Goal: Check status

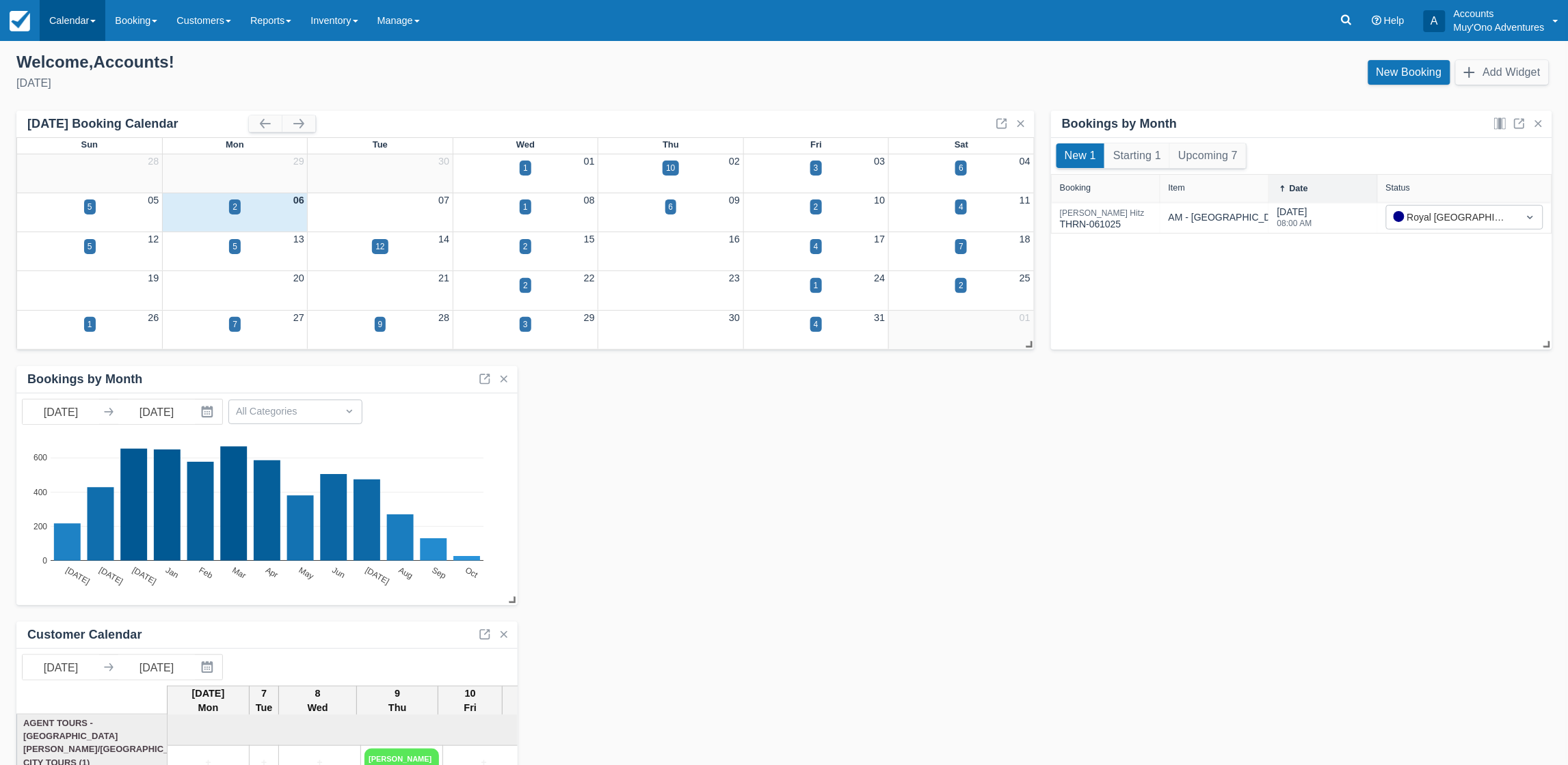
click at [69, 34] on link "Calendar" at bounding box center [72, 20] width 65 height 41
drag, startPoint x: 105, startPoint y: 124, endPoint x: 279, endPoint y: 94, distance: 176.6
click at [106, 124] on link "Month" at bounding box center [94, 129] width 108 height 29
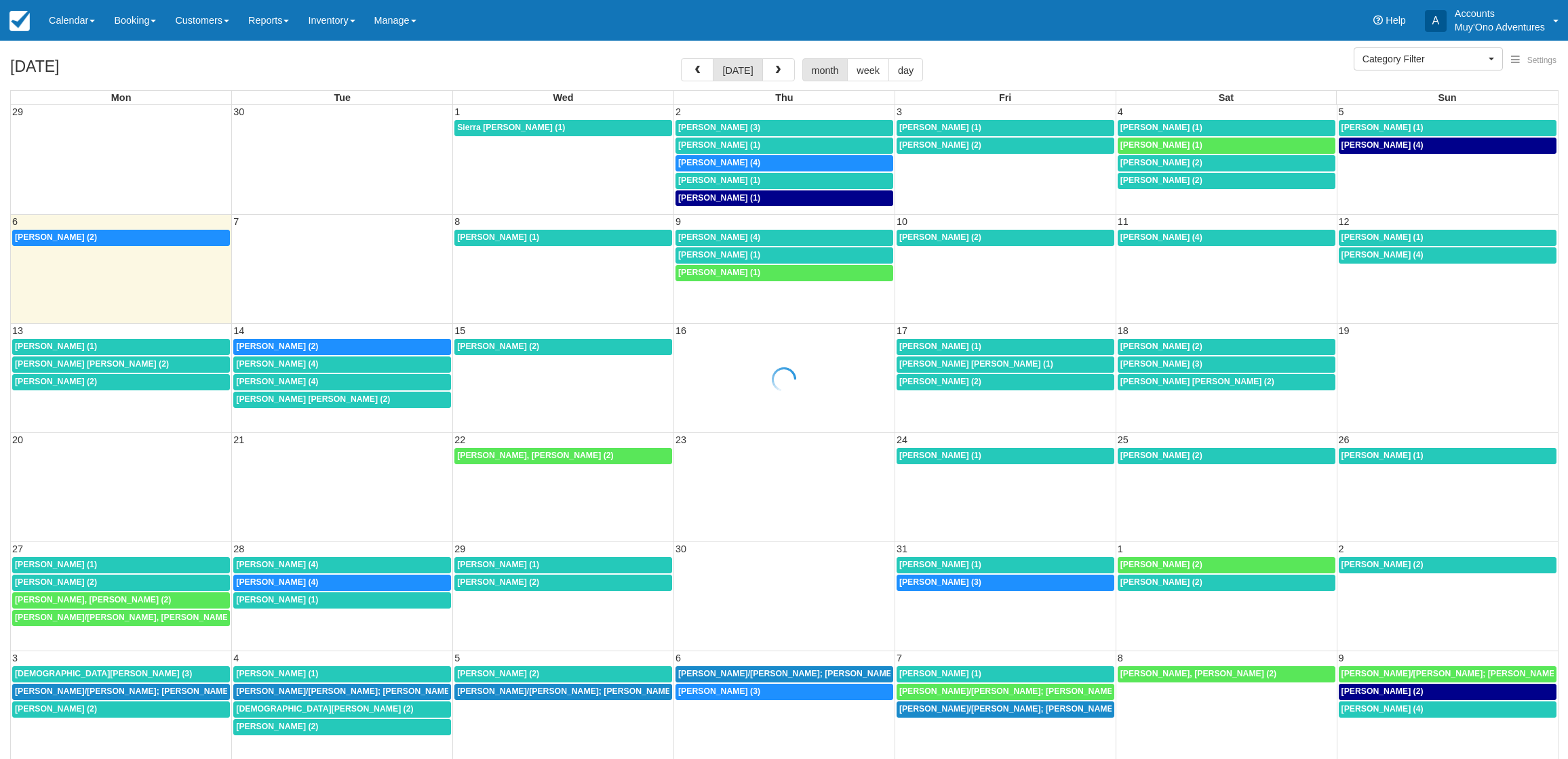
select select
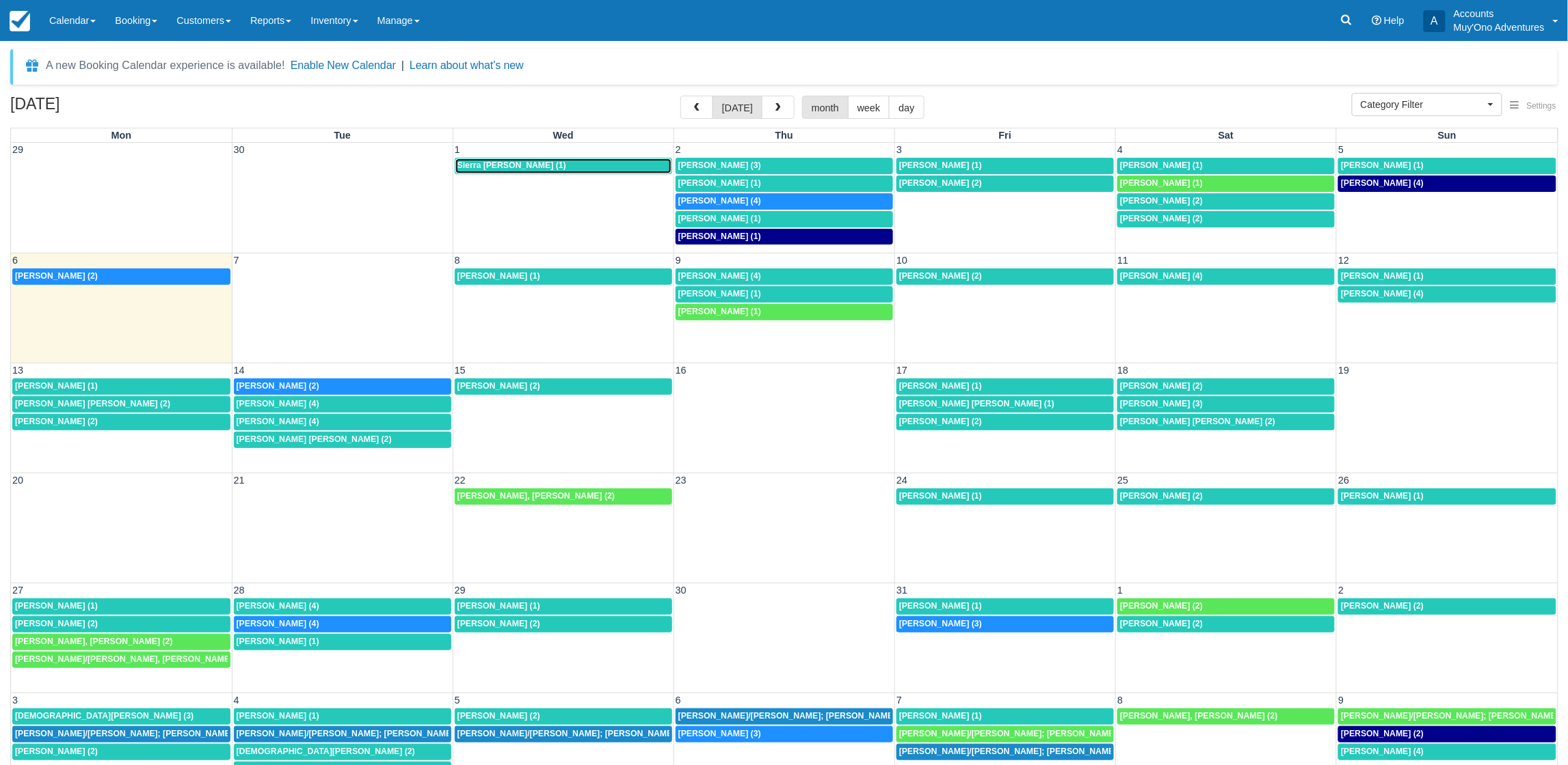
click at [556, 164] on div "Sierra [PERSON_NAME] (1)" at bounding box center [564, 166] width 212 height 11
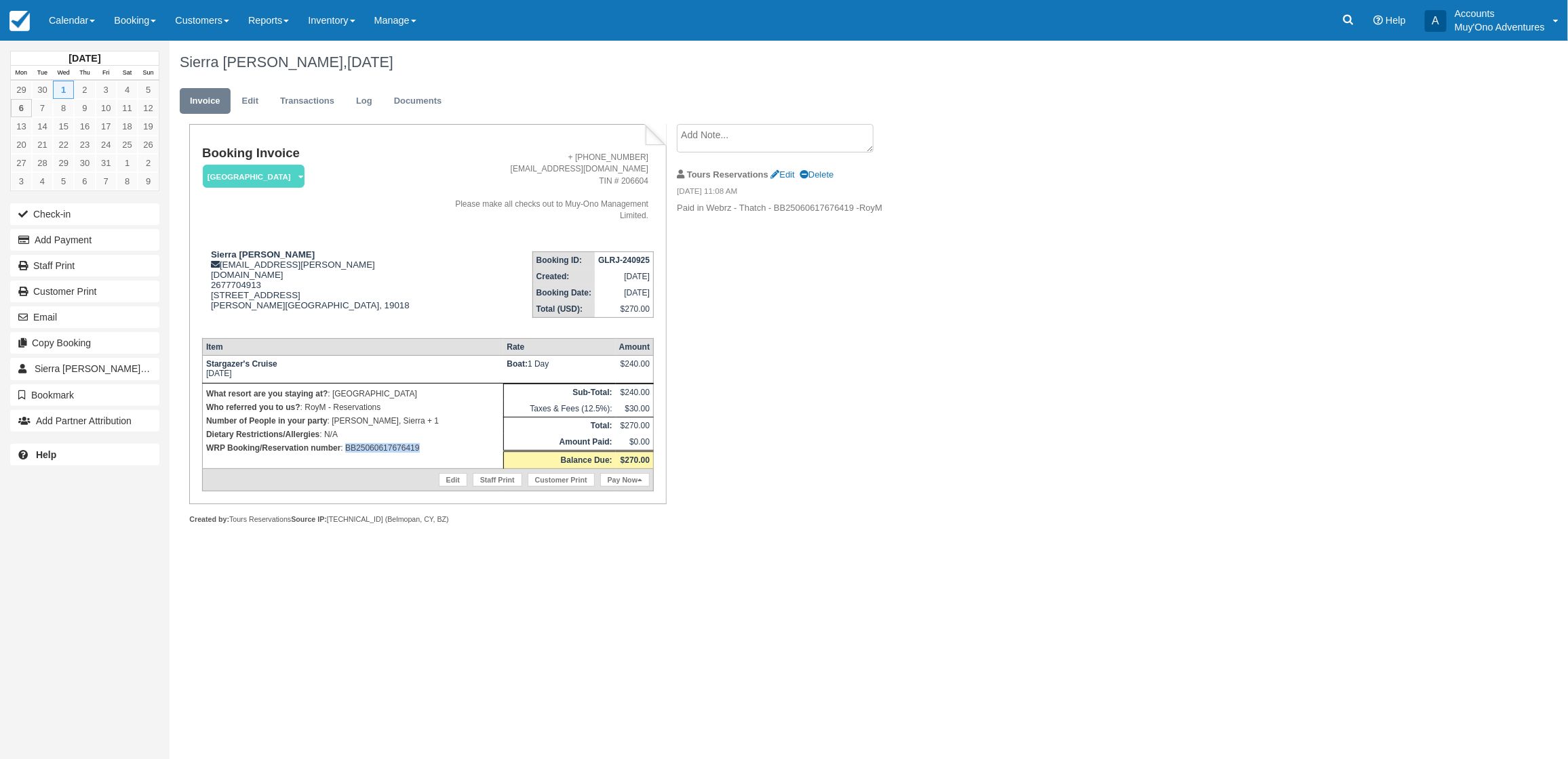
drag, startPoint x: 444, startPoint y: 431, endPoint x: 348, endPoint y: 439, distance: 96.3
click at [348, 439] on td "What resort are you staying at? : Thatch Caye Resort Who referred you to us? : …" at bounding box center [352, 426] width 301 height 86
copy p "BB25060617676419"
